Goal: Information Seeking & Learning: Learn about a topic

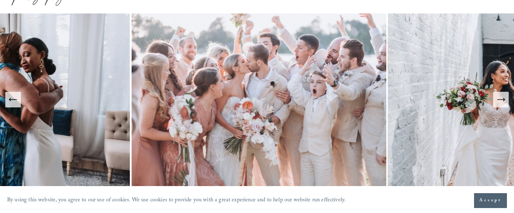
scroll to position [52, 0]
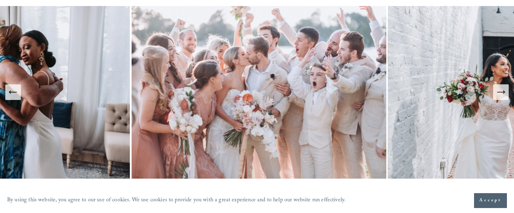
click at [503, 90] on icon "Next Slide" at bounding box center [501, 92] width 10 height 10
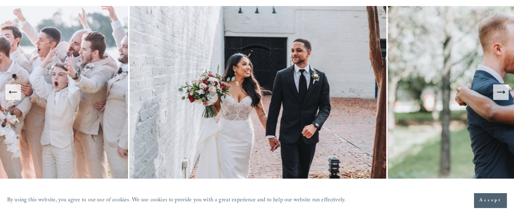
click at [503, 90] on icon "Next Slide" at bounding box center [501, 92] width 10 height 10
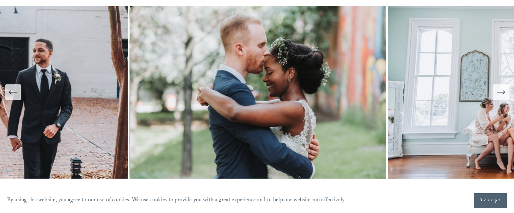
click at [503, 90] on icon "Next Slide" at bounding box center [501, 92] width 10 height 10
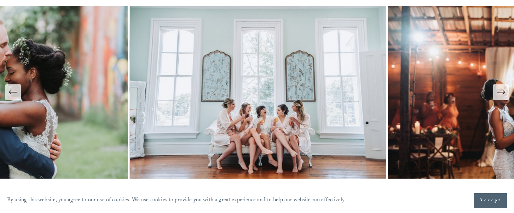
click at [503, 90] on icon "Next Slide" at bounding box center [501, 92] width 10 height 10
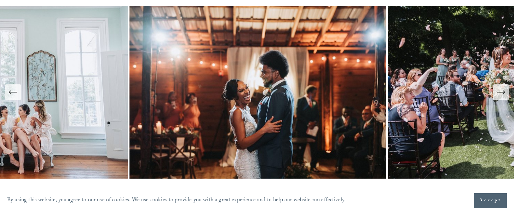
click at [503, 90] on icon "Next Slide" at bounding box center [501, 92] width 10 height 10
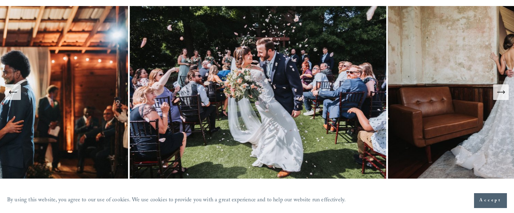
click at [503, 90] on icon "Next Slide" at bounding box center [501, 92] width 10 height 10
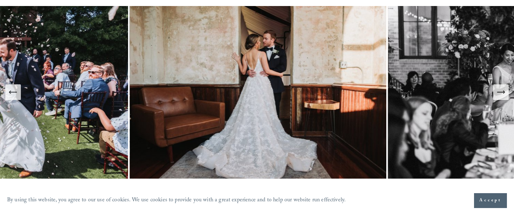
click at [503, 90] on icon "Next Slide" at bounding box center [501, 92] width 10 height 10
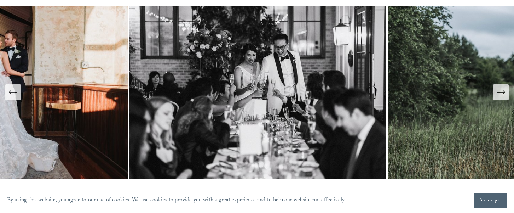
click at [503, 90] on icon "Next Slide" at bounding box center [501, 92] width 10 height 10
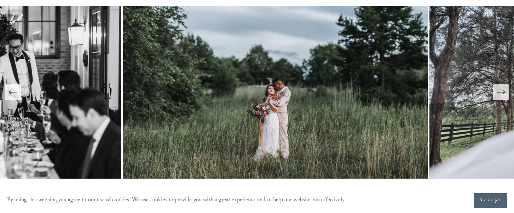
click at [503, 90] on icon "Next Slide" at bounding box center [501, 92] width 10 height 10
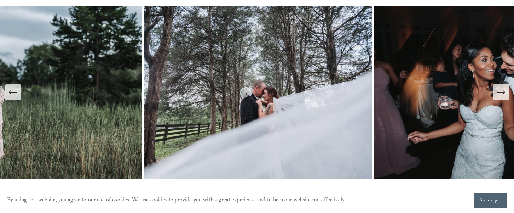
click at [503, 90] on icon "Next Slide" at bounding box center [501, 92] width 10 height 10
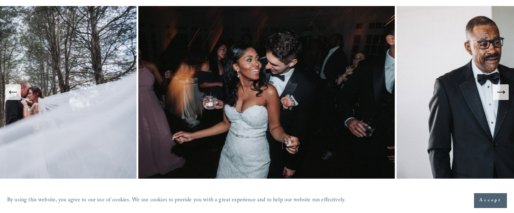
click at [503, 90] on icon "Next Slide" at bounding box center [501, 92] width 10 height 10
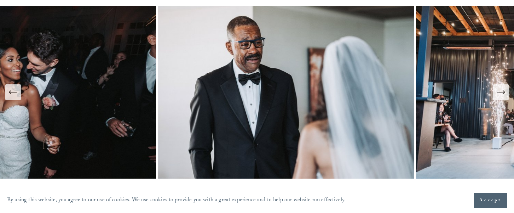
click at [503, 90] on icon "Next Slide" at bounding box center [501, 92] width 10 height 10
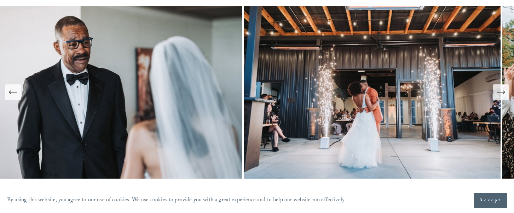
click at [503, 90] on icon "Next Slide" at bounding box center [501, 92] width 10 height 10
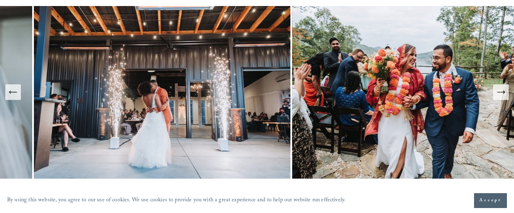
click at [503, 90] on icon "Next Slide" at bounding box center [501, 92] width 10 height 10
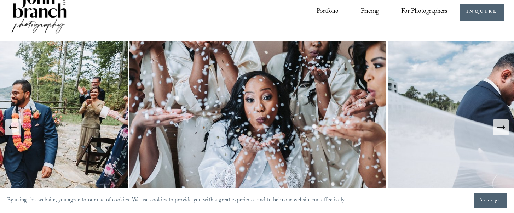
scroll to position [0, 0]
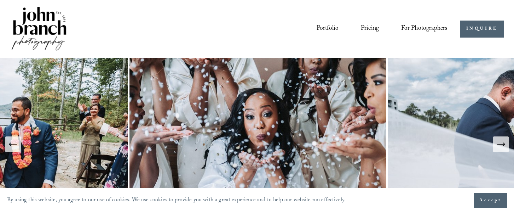
click at [372, 30] on link "Pricing" at bounding box center [370, 28] width 18 height 13
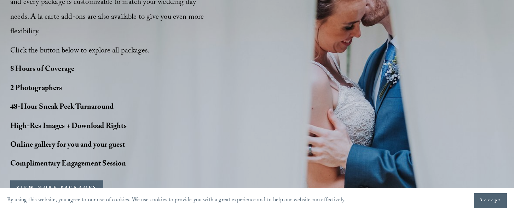
scroll to position [595, 0]
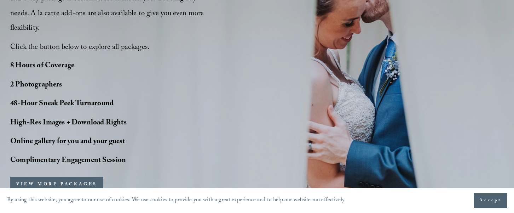
click at [490, 201] on span "Accept" at bounding box center [490, 200] width 22 height 7
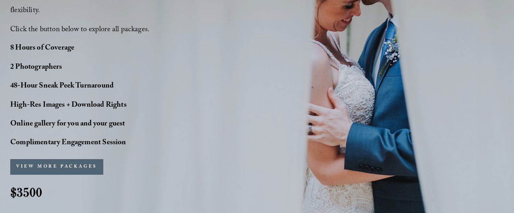
scroll to position [616, 0]
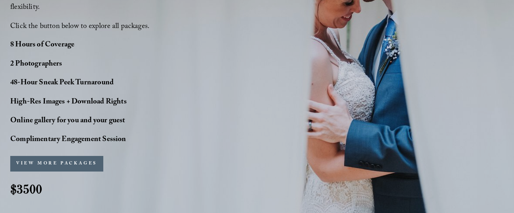
click at [73, 161] on button "VIEW MORE PACKAGES" at bounding box center [56, 164] width 93 height 16
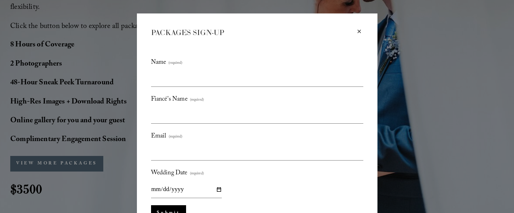
scroll to position [0, 0]
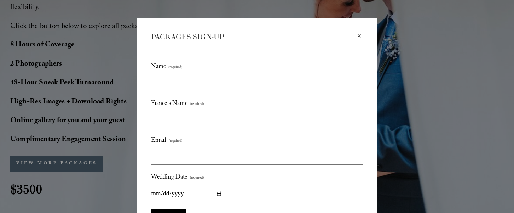
click at [102, 54] on div "× PACKAGES SIGN-UP Name (required) Fiancé's Name (required) Email (required) We…" at bounding box center [257, 106] width 514 height 213
drag, startPoint x: 360, startPoint y: 34, endPoint x: 355, endPoint y: 36, distance: 5.2
click at [359, 34] on div "×" at bounding box center [359, 36] width 8 height 8
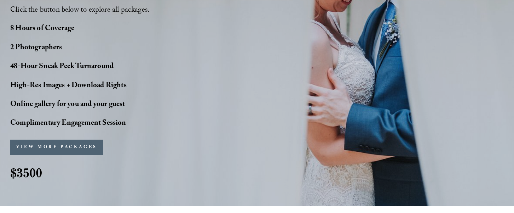
scroll to position [618, 0]
